Goal: Task Accomplishment & Management: Manage account settings

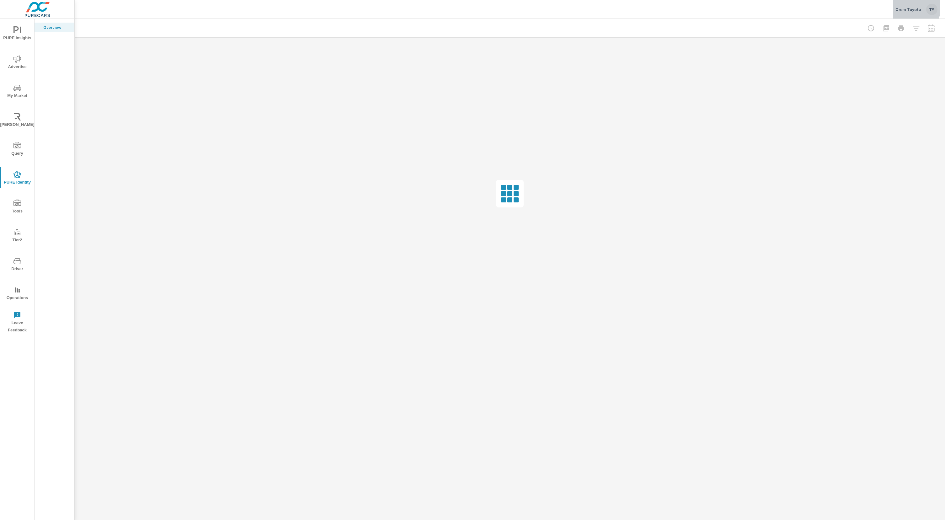
click at [908, 7] on p "Orem Toyota" at bounding box center [908, 10] width 26 height 6
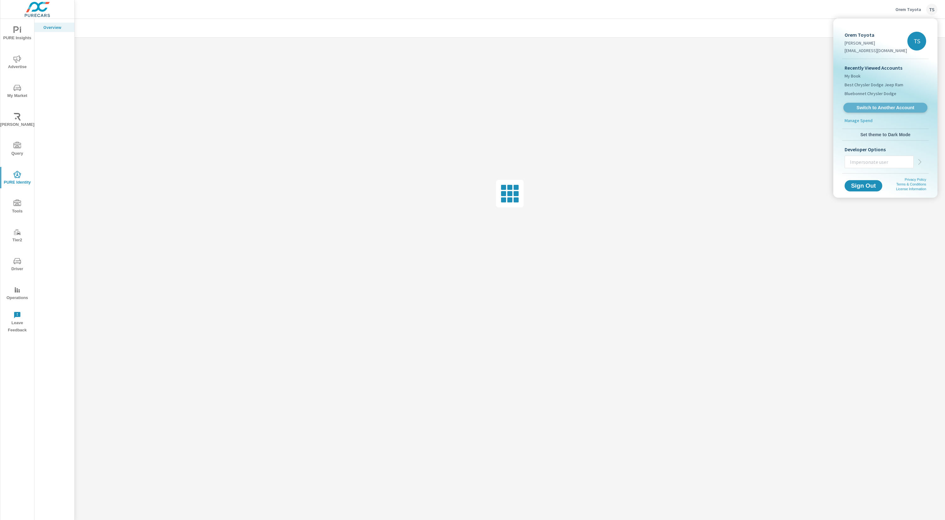
click at [905, 108] on span "Switch to Another Account" at bounding box center [884, 108] width 77 height 6
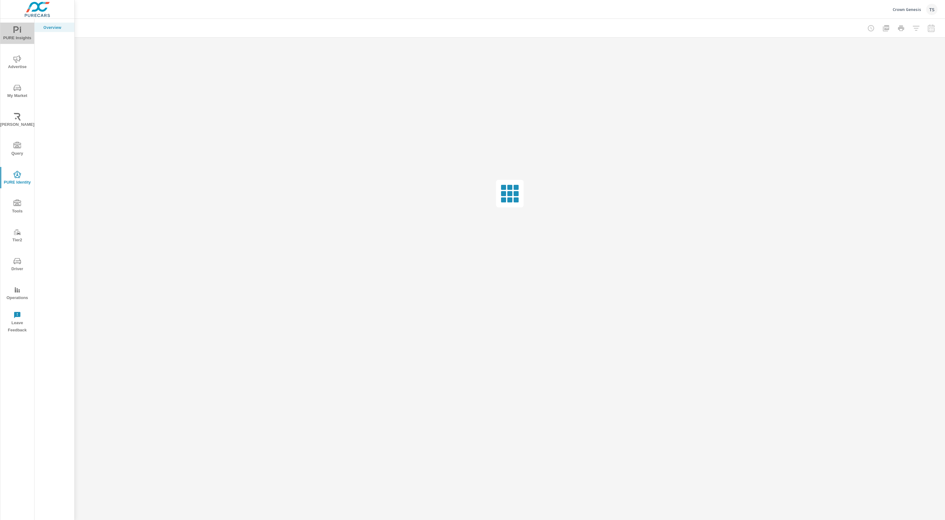
click at [19, 27] on icon "nav menu" at bounding box center [17, 30] width 8 height 8
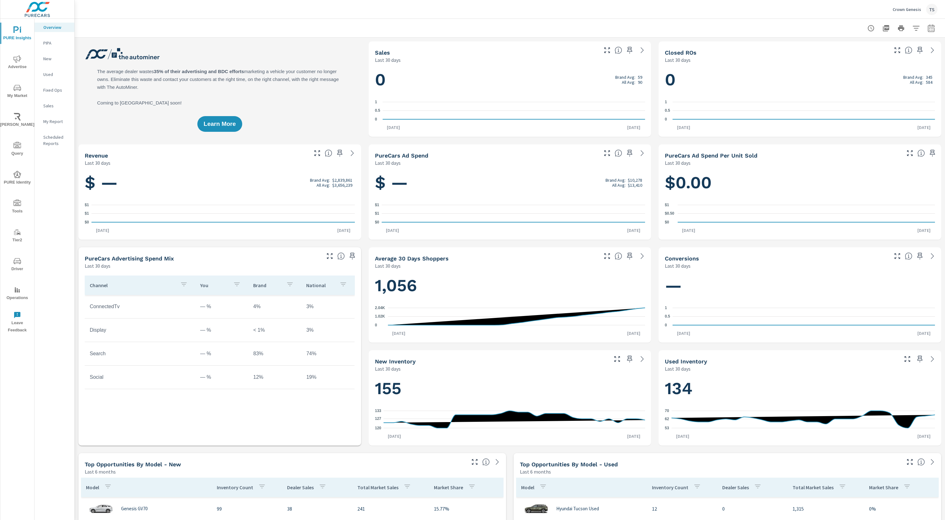
click at [907, 2] on button "Crown Genesis TS" at bounding box center [915, 9] width 50 height 19
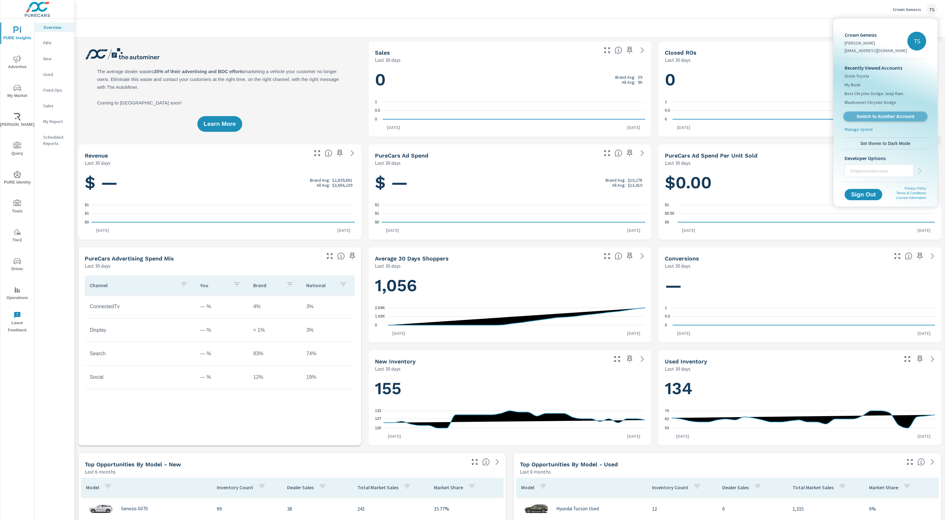
click at [868, 114] on span "Switch to Another Account" at bounding box center [884, 117] width 77 height 6
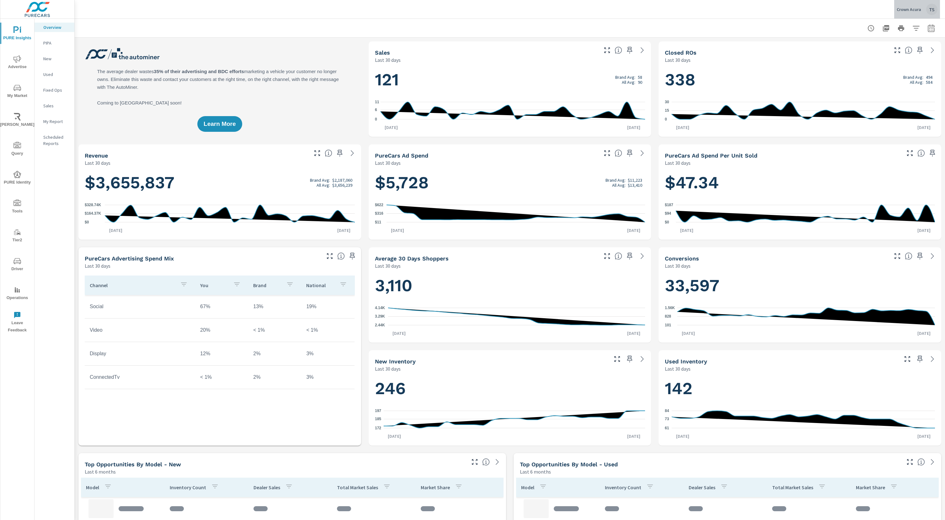
click at [913, 8] on p "Crown Acura" at bounding box center [908, 10] width 24 height 6
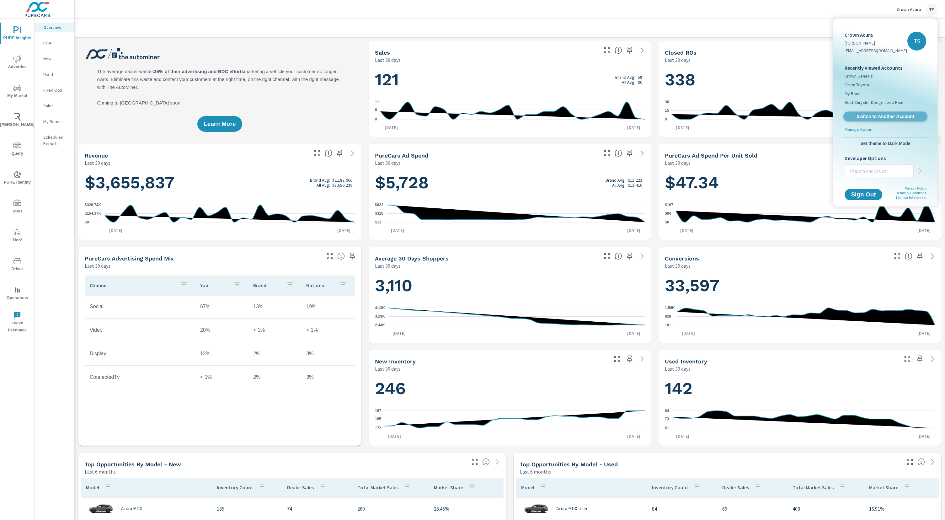
click at [883, 114] on span "Switch to Another Account" at bounding box center [884, 117] width 77 height 6
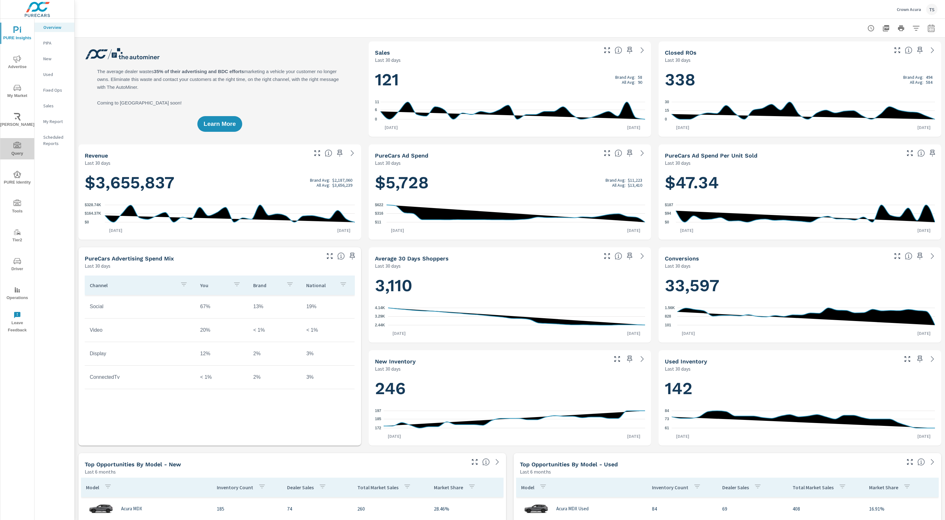
click at [19, 148] on icon "nav menu" at bounding box center [17, 146] width 8 height 8
